Goal: Information Seeking & Learning: Check status

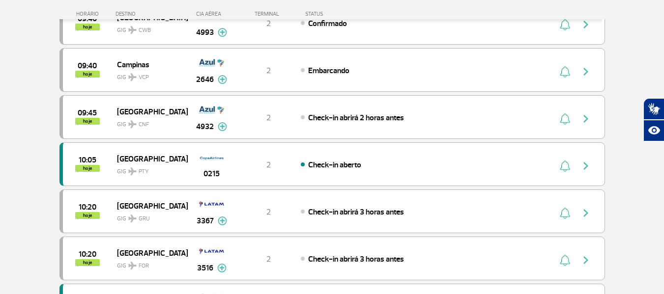
scroll to position [737, 0]
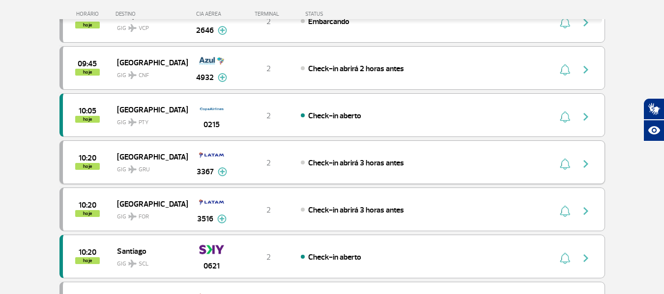
click at [587, 166] on img "button" at bounding box center [586, 164] width 12 height 12
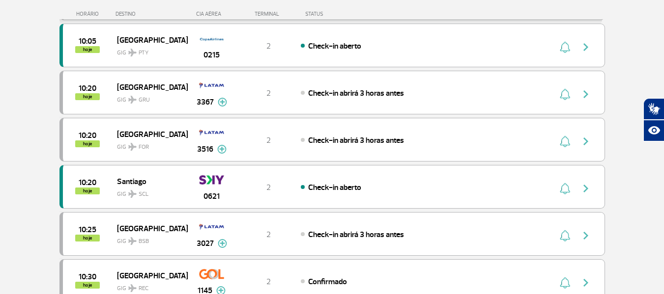
scroll to position [835, 0]
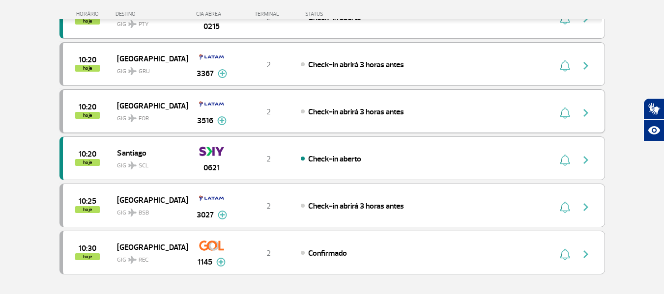
click at [584, 114] on img "button" at bounding box center [586, 113] width 12 height 12
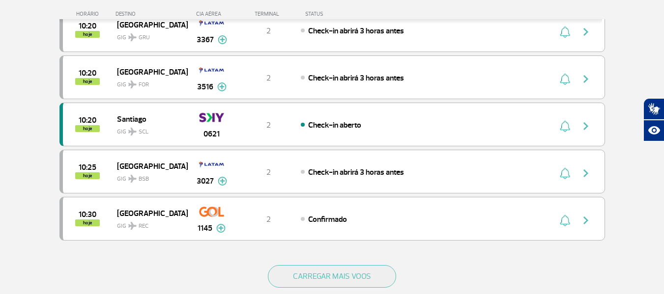
scroll to position [884, 0]
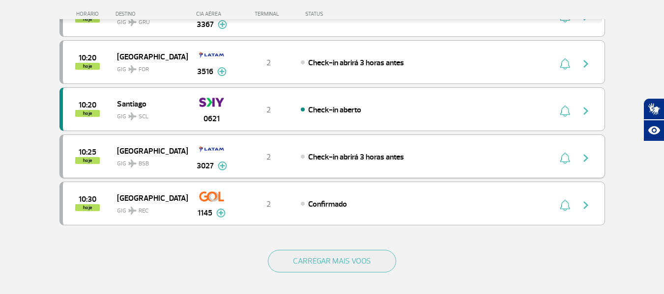
click at [580, 158] on img "button" at bounding box center [586, 158] width 12 height 12
